Goal: Task Accomplishment & Management: Complete application form

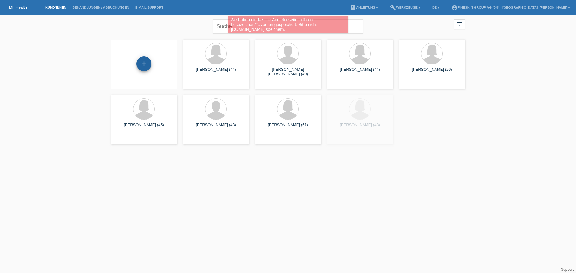
click at [144, 63] on div "+" at bounding box center [144, 63] width 15 height 15
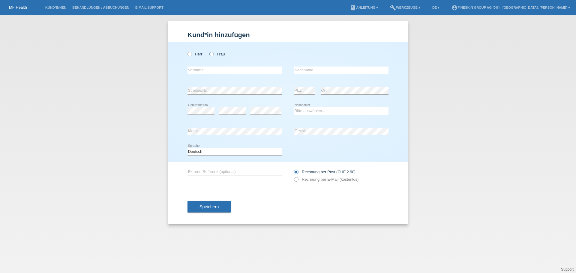
click at [209, 51] on icon at bounding box center [209, 51] width 0 height 0
click at [212, 56] on input "Frau" at bounding box center [211, 54] width 4 height 4
radio input "true"
click at [195, 70] on input "text" at bounding box center [235, 71] width 95 height 8
paste input "Jeanine"
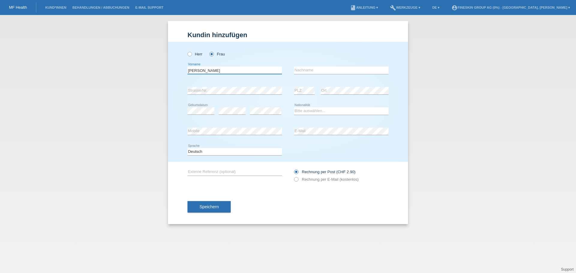
type input "Jeanine"
click at [315, 71] on input "text" at bounding box center [341, 71] width 95 height 8
paste input "Metzger"
type input "Metzger"
click at [308, 112] on select "Bitte auswählen... Schweiz Deutschland Liechtenstein Österreich ------------ Af…" at bounding box center [341, 110] width 95 height 7
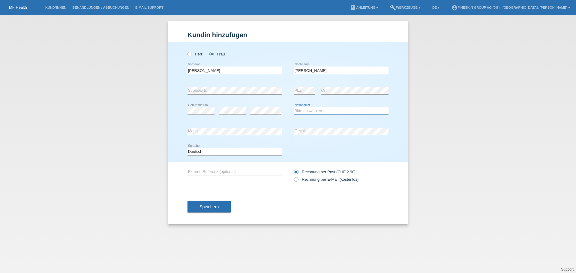
select select "CH"
click at [294, 107] on select "Bitte auswählen... Schweiz Deutschland Liechtenstein Österreich ------------ Af…" at bounding box center [341, 110] width 95 height 7
click at [203, 95] on div "error Strasse/Nr." at bounding box center [235, 91] width 95 height 20
click at [228, 115] on div "error" at bounding box center [232, 111] width 27 height 20
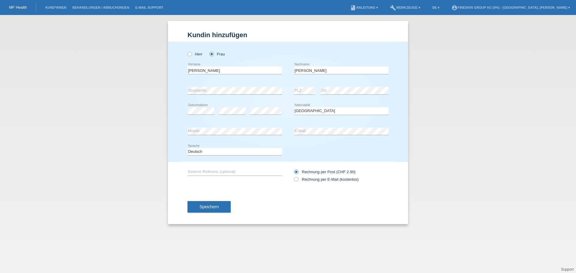
click at [215, 205] on span "Speichern" at bounding box center [209, 207] width 19 height 5
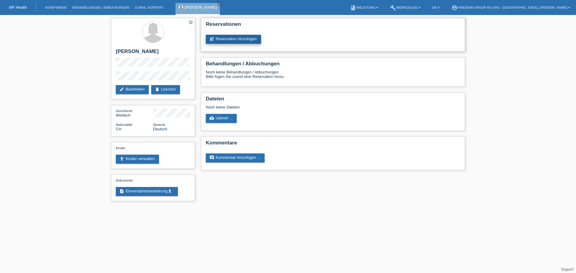
click at [246, 40] on link "post_add Reservation hinzufügen" at bounding box center [233, 39] width 55 height 9
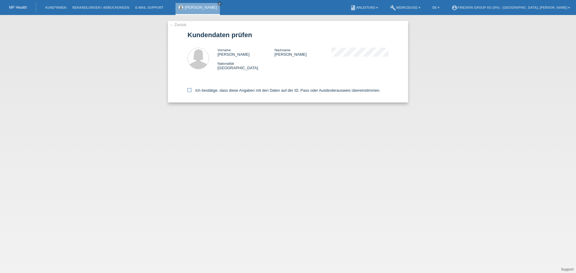
click at [335, 91] on label "Ich bestätige, dass diese Angaben mit den Daten auf der ID, Pass oder Ausländer…" at bounding box center [284, 90] width 193 height 5
click at [191, 91] on input "Ich bestätige, dass diese Angaben mit den Daten auf der ID, Pass oder Ausländer…" at bounding box center [190, 90] width 4 height 4
checkbox input "true"
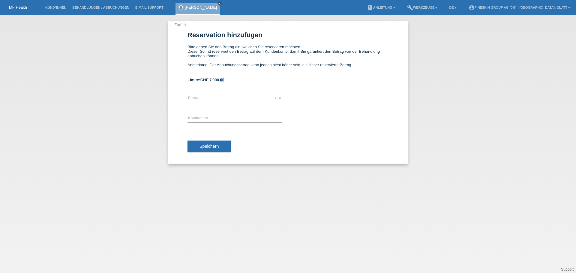
drag, startPoint x: 226, startPoint y: 79, endPoint x: 221, endPoint y: 80, distance: 5.5
click at [221, 80] on div "Limite: CHF 7'000.00" at bounding box center [288, 80] width 201 height 5
drag, startPoint x: 219, startPoint y: 81, endPoint x: 214, endPoint y: 80, distance: 4.9
click at [215, 80] on span "CHF 7'000.00" at bounding box center [212, 80] width 24 height 5
drag, startPoint x: 209, startPoint y: 80, endPoint x: 243, endPoint y: 77, distance: 34.4
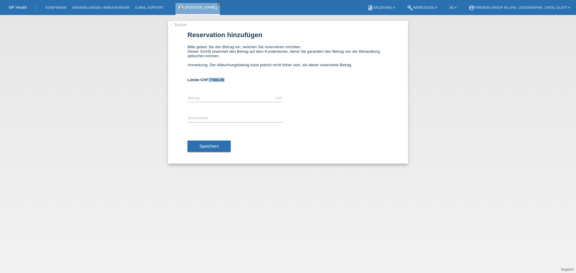
click at [243, 77] on form "Reservation hinzufügen Bitte geben Sie den Betrag ein, welchen Sie reservieren …" at bounding box center [288, 97] width 201 height 132
click at [256, 83] on form "Reservation hinzufügen Bitte geben Sie den Betrag ein, welchen Sie reservieren …" at bounding box center [288, 97] width 201 height 132
